Goal: Task Accomplishment & Management: Manage account settings

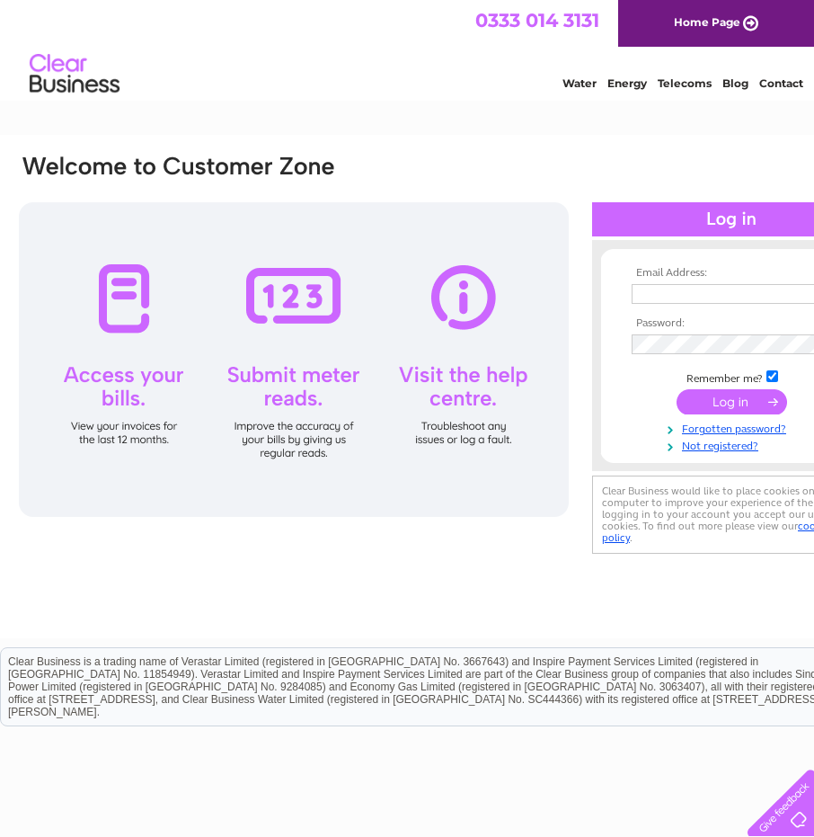
type input "purchaseledger@castleview.co.uk"
click at [745, 402] on input "submit" at bounding box center [732, 401] width 111 height 25
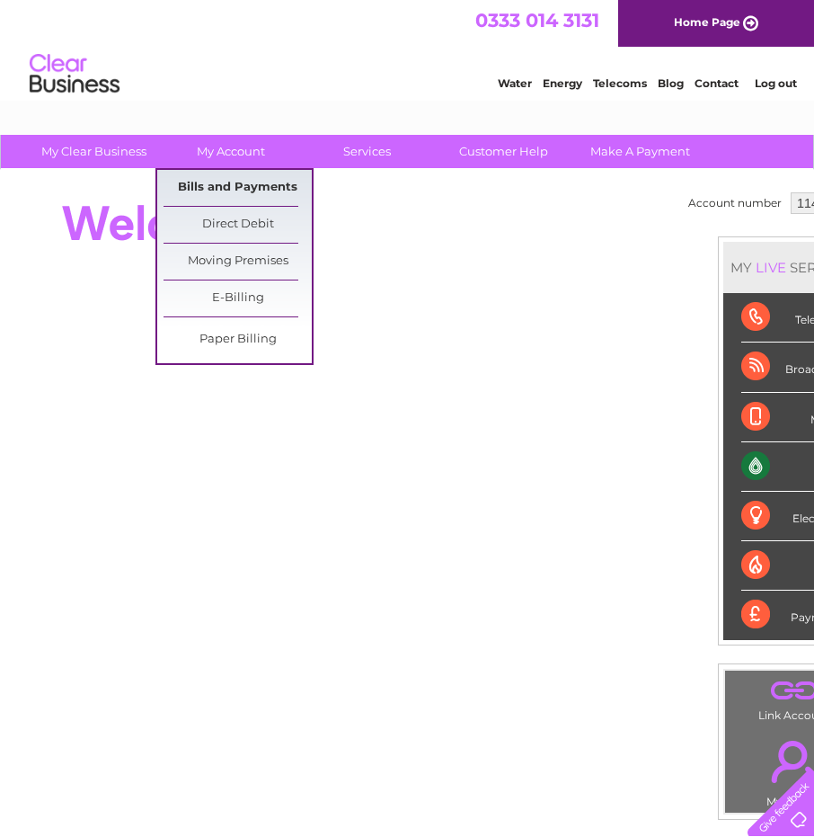
click at [223, 180] on link "Bills and Payments" at bounding box center [238, 188] width 148 height 36
click at [251, 189] on link "Bills and Payments" at bounding box center [238, 188] width 148 height 36
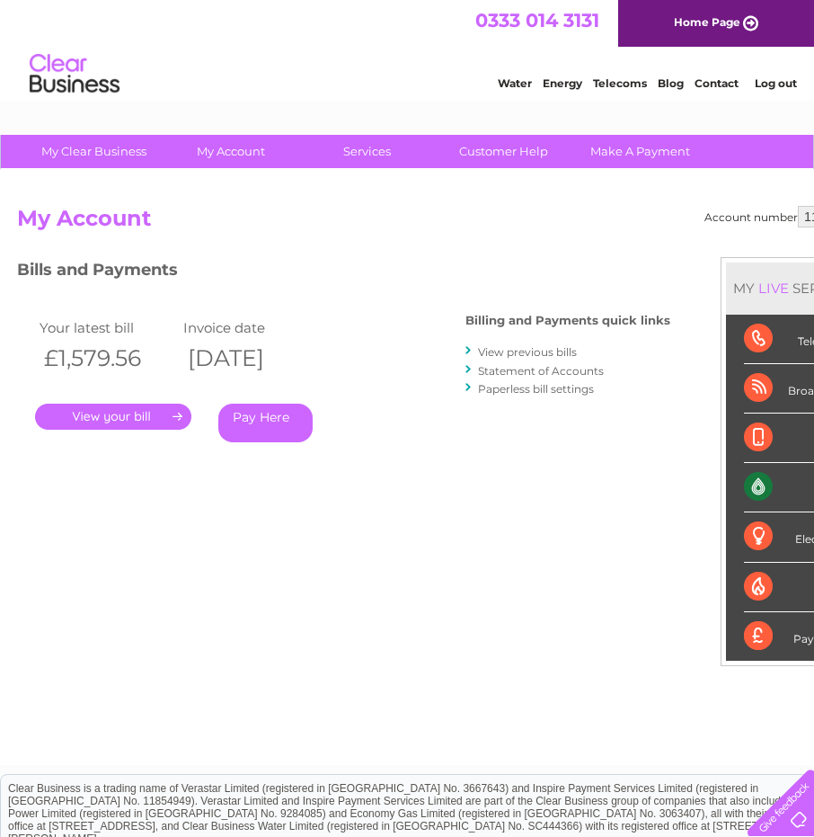
click at [135, 406] on link "." at bounding box center [113, 416] width 156 height 26
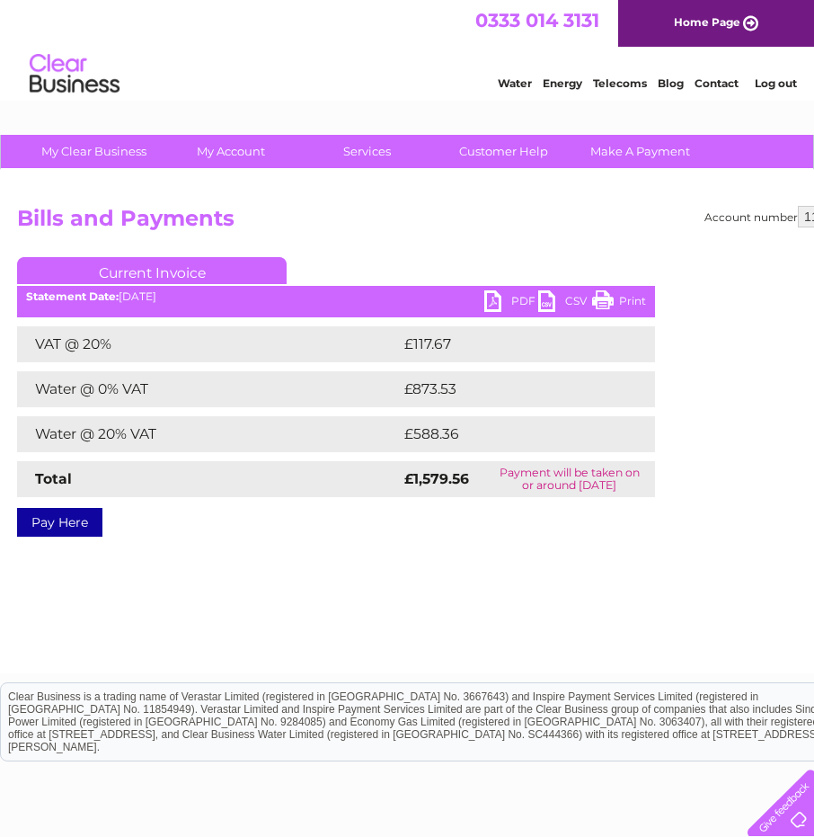
click at [501, 294] on link "PDF" at bounding box center [511, 303] width 54 height 26
